Goal: Task Accomplishment & Management: Use online tool/utility

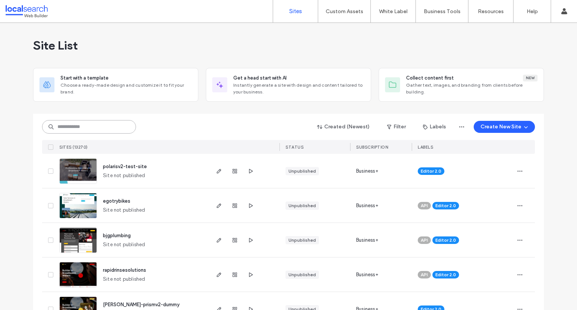
click at [103, 127] on input at bounding box center [89, 127] width 94 height 14
paste input "********"
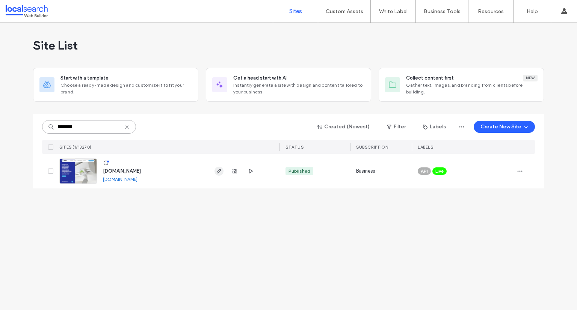
type input "********"
click at [217, 173] on use "button" at bounding box center [219, 171] width 5 height 5
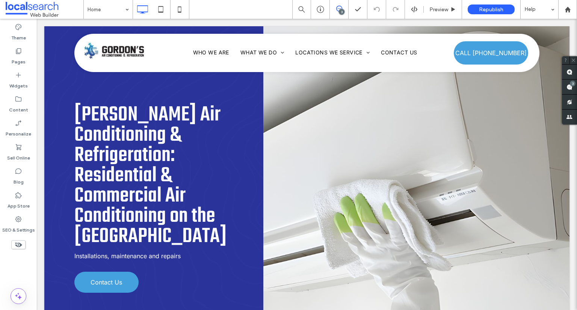
click at [343, 11] on div "3" at bounding box center [342, 12] width 6 height 6
drag, startPoint x: 341, startPoint y: 9, endPoint x: 334, endPoint y: 3, distance: 9.3
click at [341, 9] on icon at bounding box center [339, 9] width 6 height 6
click at [572, 90] on span at bounding box center [569, 87] width 15 height 15
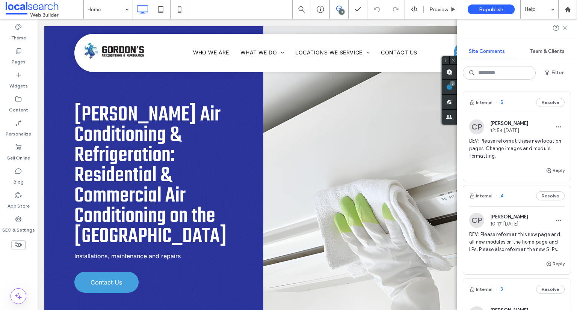
click at [501, 101] on span "5" at bounding box center [500, 103] width 8 height 8
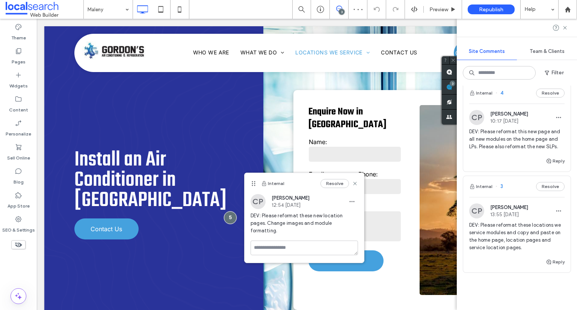
scroll to position [75, 0]
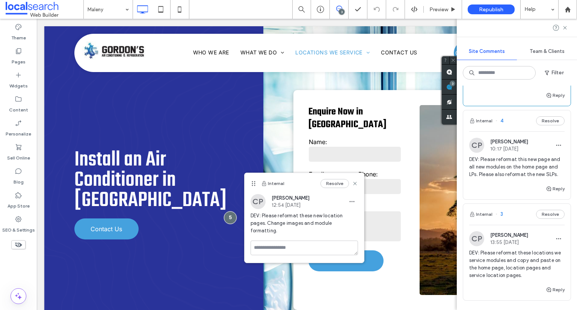
click at [502, 113] on div "Internal 4 Resolve" at bounding box center [516, 120] width 107 height 21
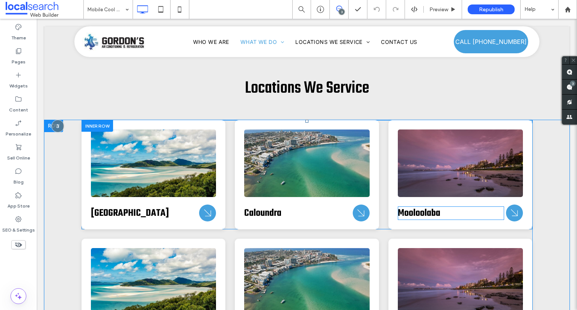
scroll to position [1123, 0]
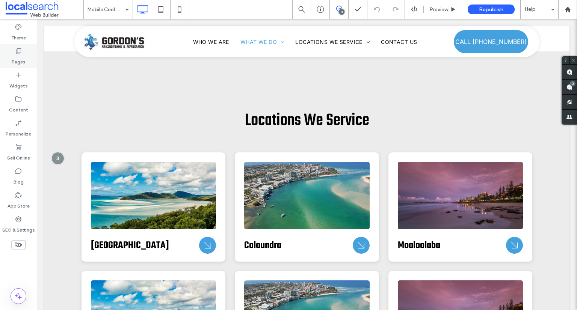
click at [21, 58] on label "Pages" at bounding box center [19, 60] width 14 height 11
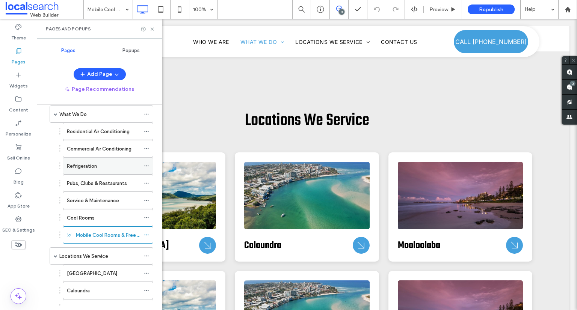
scroll to position [0, 0]
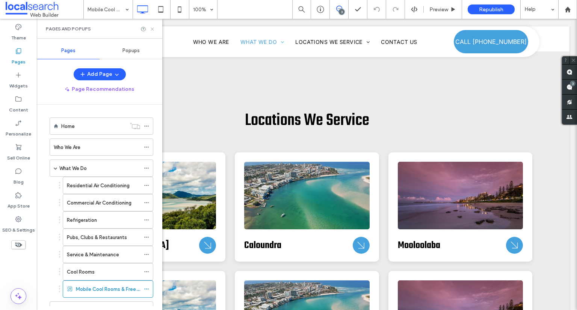
click at [154, 28] on icon at bounding box center [153, 29] width 6 height 6
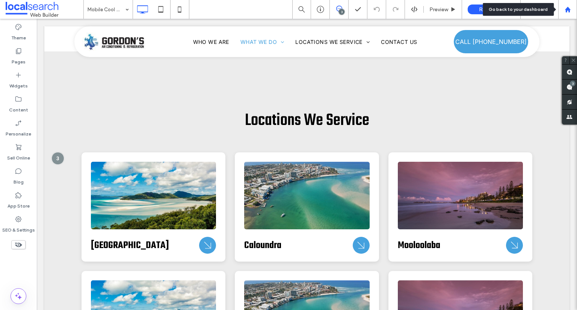
click at [567, 8] on use at bounding box center [568, 9] width 6 height 6
